Goal: Obtain resource: Download file/media

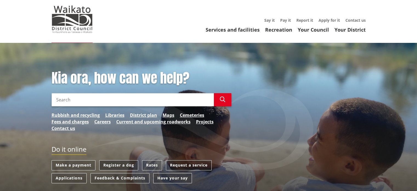
scroll to position [55, 0]
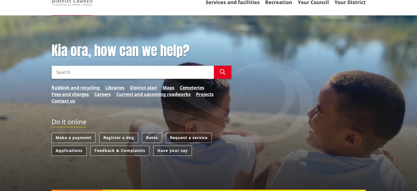
click at [68, 152] on link "Applications" at bounding box center [69, 150] width 35 height 10
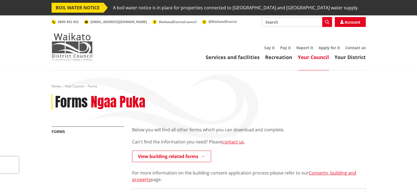
click at [72, 44] on img at bounding box center [72, 46] width 41 height 27
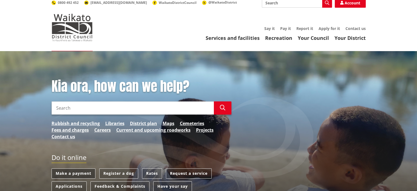
scroll to position [55, 0]
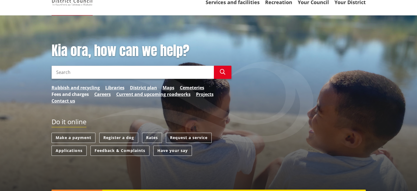
click at [68, 92] on link "Fees and charges" at bounding box center [70, 94] width 37 height 7
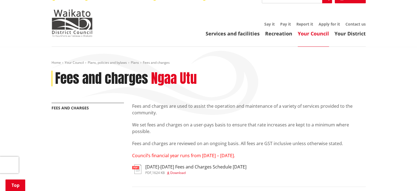
scroll to position [82, 0]
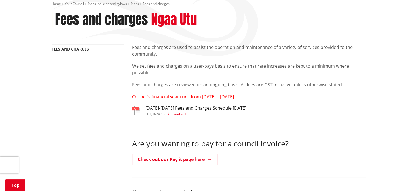
click at [182, 114] on span "Download" at bounding box center [177, 113] width 15 height 5
